Goal: Information Seeking & Learning: Learn about a topic

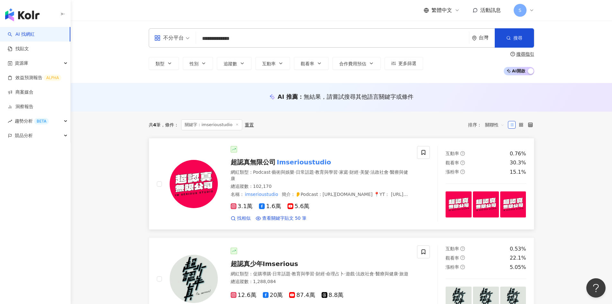
click at [250, 158] on span "超認真無限公司" at bounding box center [253, 162] width 45 height 8
